Goal: Transaction & Acquisition: Purchase product/service

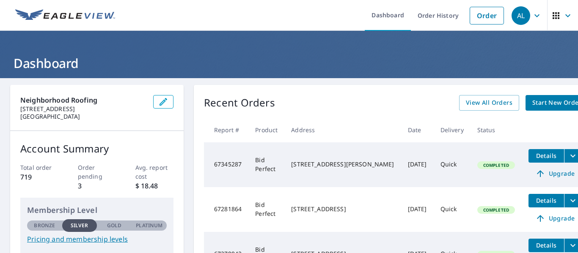
click at [532, 99] on span "Start New Order" at bounding box center [556, 103] width 49 height 11
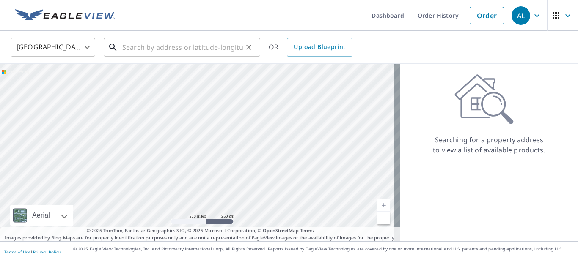
click at [188, 46] on input "text" at bounding box center [182, 48] width 121 height 24
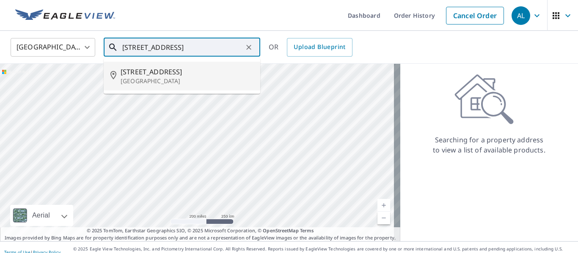
click at [146, 78] on p "[GEOGRAPHIC_DATA]" at bounding box center [187, 81] width 133 height 8
type input "[STREET_ADDRESS]"
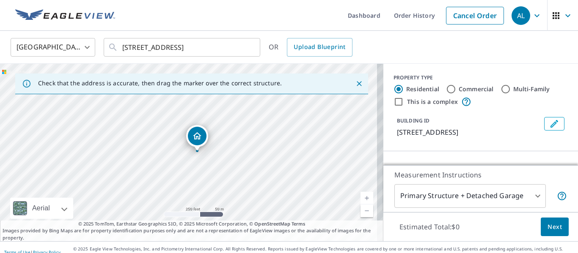
click at [360, 198] on link "Current Level 17, Zoom In" at bounding box center [366, 198] width 13 height 13
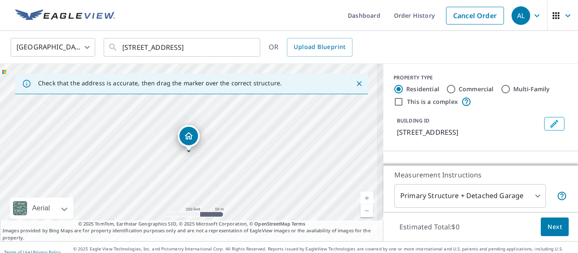
click at [360, 198] on link "Current Level 17, Zoom In" at bounding box center [366, 198] width 13 height 13
click at [360, 198] on link "Current Level 19, Zoom In" at bounding box center [366, 198] width 13 height 13
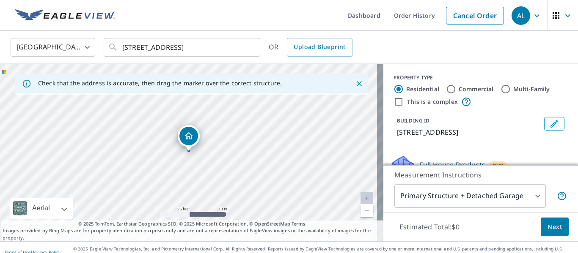
click at [360, 198] on link "Current Level 20, Zoom In Disabled" at bounding box center [366, 198] width 13 height 13
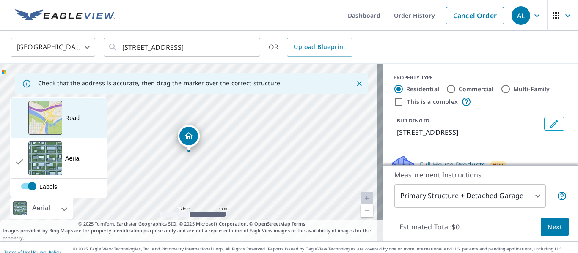
click at [81, 125] on div "Road A standard road map" at bounding box center [59, 118] width 96 height 41
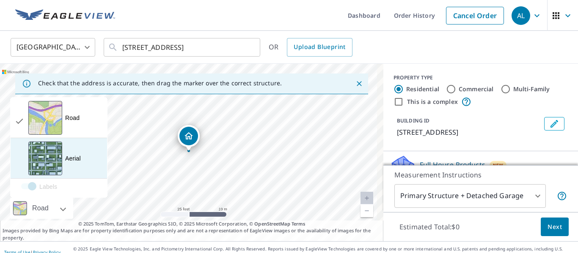
click at [76, 162] on div "Aerial" at bounding box center [73, 158] width 16 height 8
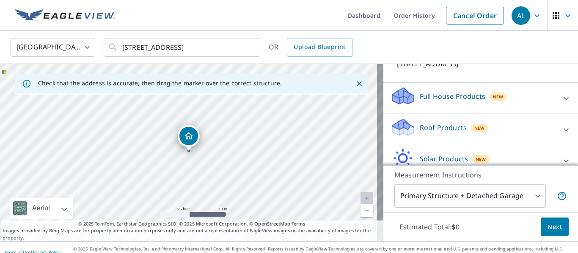
scroll to position [101, 0]
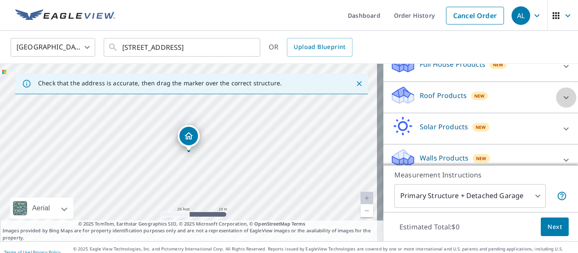
click at [563, 98] on icon at bounding box center [565, 97] width 5 height 3
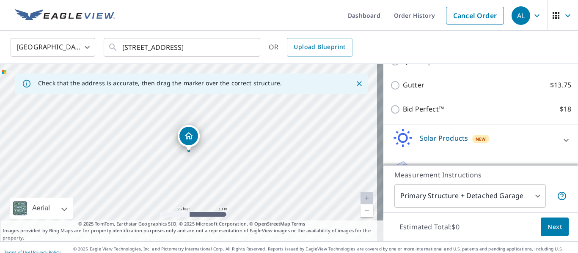
scroll to position [185, 0]
click at [390, 103] on div "Bid Perfect™ $18" at bounding box center [480, 109] width 181 height 24
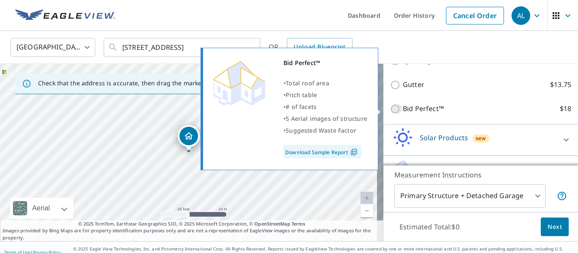
click at [391, 110] on input "Bid Perfect™ $18" at bounding box center [396, 109] width 13 height 10
checkbox input "true"
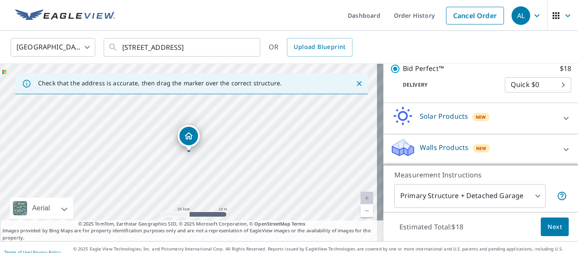
scroll to position [235, 0]
click at [554, 225] on span "Next" at bounding box center [554, 227] width 14 height 11
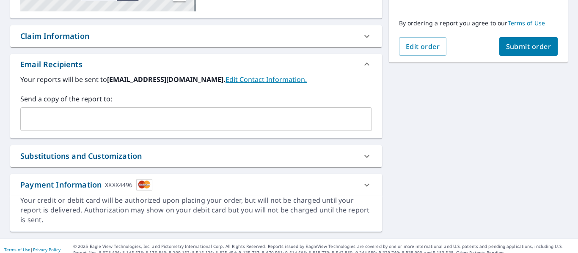
scroll to position [214, 0]
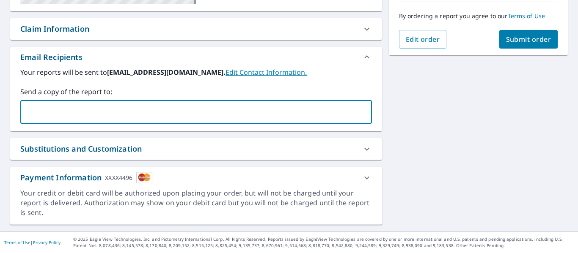
click at [161, 112] on input "text" at bounding box center [189, 112] width 331 height 16
type input "[EMAIL_ADDRESS][DOMAIN_NAME]"
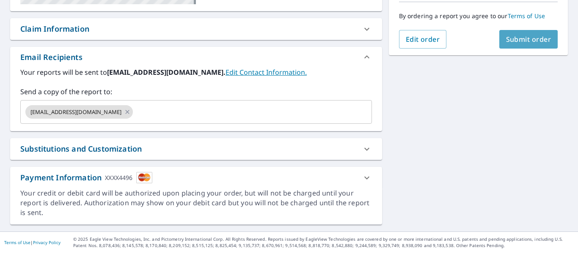
click at [522, 37] on span "Submit order" at bounding box center [528, 39] width 45 height 9
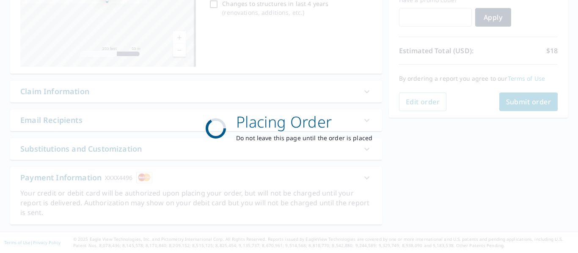
scroll to position [152, 0]
